Goal: Entertainment & Leisure: Consume media (video, audio)

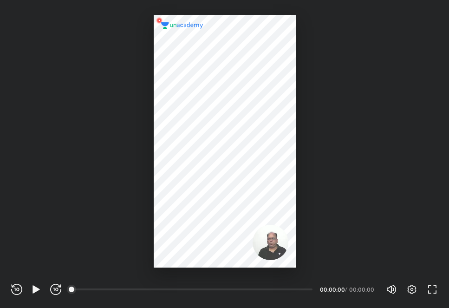
scroll to position [308, 449]
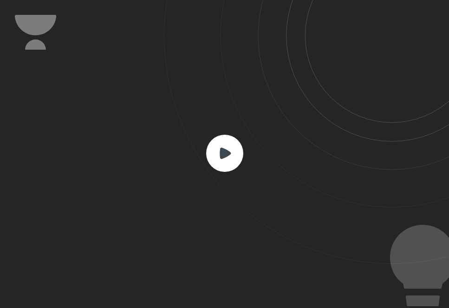
click at [233, 143] on rect at bounding box center [224, 153] width 37 height 37
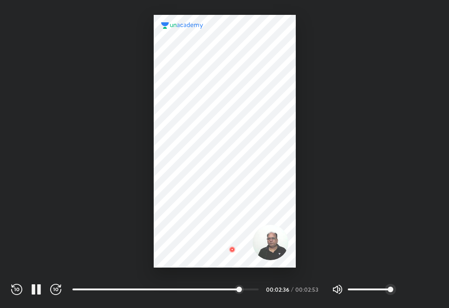
click at [381, 234] on div at bounding box center [224, 134] width 449 height 268
click at [243, 218] on div at bounding box center [225, 141] width 142 height 253
click at [147, 239] on div at bounding box center [224, 134] width 449 height 268
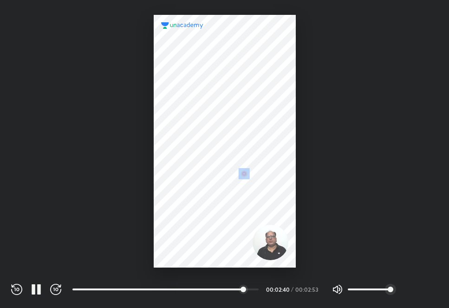
click at [147, 239] on div at bounding box center [224, 134] width 449 height 268
click at [364, 285] on span "38%" at bounding box center [369, 290] width 42 height 14
drag, startPoint x: 364, startPoint y: 285, endPoint x: 442, endPoint y: 282, distance: 78.1
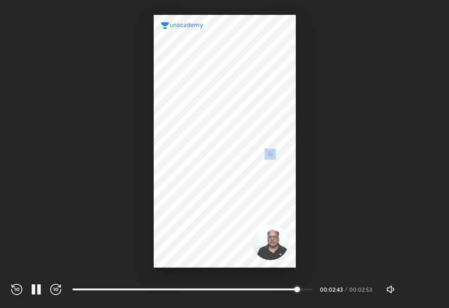
click at [442, 282] on div "REWIND (J) PAUSE (K) FORWARD (L) 00:00 00:02:43 / 00:02:53 Volume (M) 38% Setti…" at bounding box center [224, 288] width 449 height 40
click at [412, 284] on icon "button" at bounding box center [412, 289] width 11 height 11
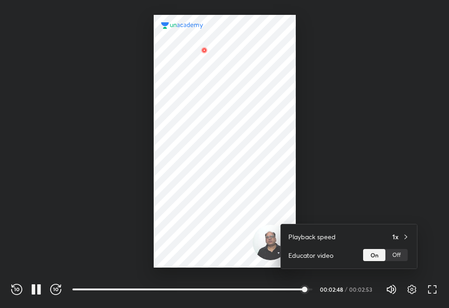
click at [342, 178] on div at bounding box center [224, 154] width 449 height 308
